Goal: Find specific page/section: Find specific page/section

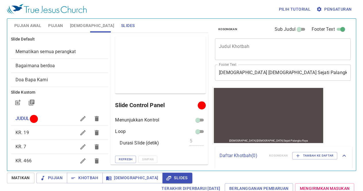
click at [27, 178] on span "Matikan" at bounding box center [20, 177] width 18 height 7
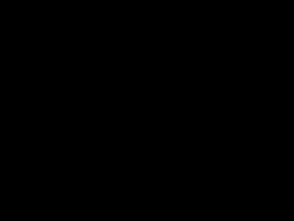
click at [232, 57] on div at bounding box center [147, 110] width 294 height 221
click at [232, 31] on div at bounding box center [147, 110] width 294 height 221
drag, startPoint x: 294, startPoint y: 43, endPoint x: 294, endPoint y: 15, distance: 27.6
click at [232, 15] on div at bounding box center [147, 110] width 294 height 221
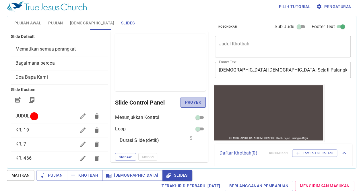
scroll to position [50, 0]
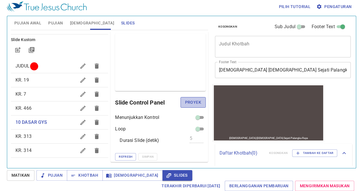
click at [185, 102] on span "Proyek" at bounding box center [193, 102] width 16 height 7
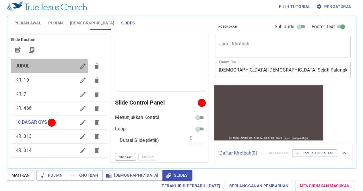
click at [22, 70] on div "JUDUL" at bounding box center [60, 66] width 98 height 14
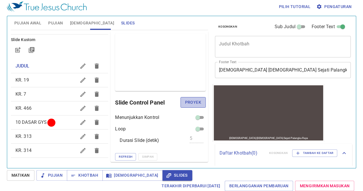
click at [198, 100] on button "Proyek" at bounding box center [193, 102] width 25 height 11
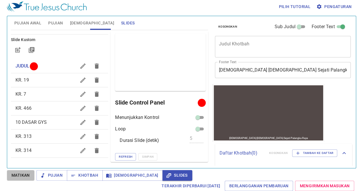
click at [15, 175] on span "Matikan" at bounding box center [20, 175] width 18 height 7
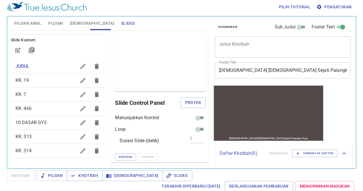
click at [280, 176] on div "Matikan Pujian Khotbah [DEMOGRAPHIC_DATA] Slides Terakhir Diperbarui [DATE] Ber…" at bounding box center [182, 180] width 350 height 21
